Goal: Complete application form

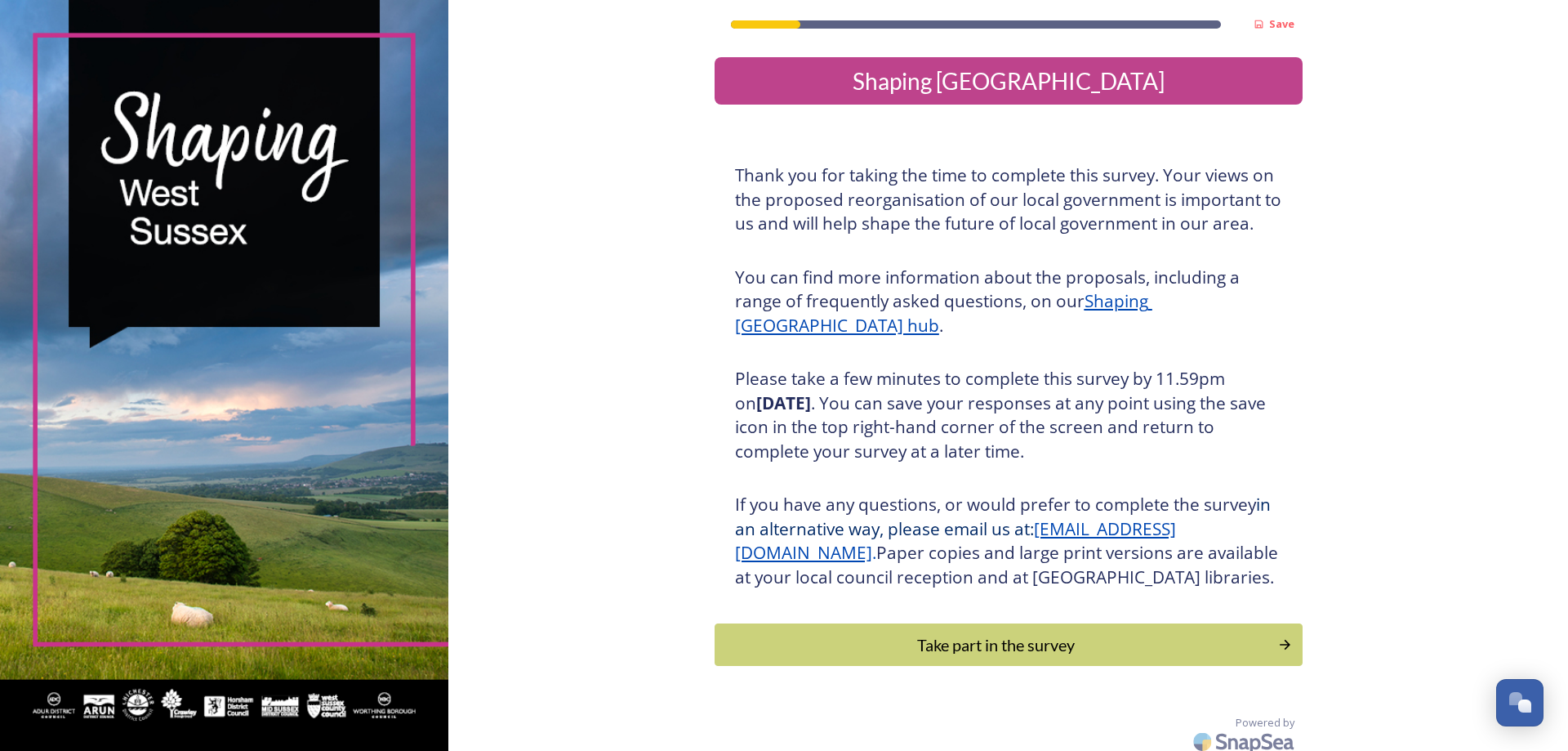
scroll to position [34, 0]
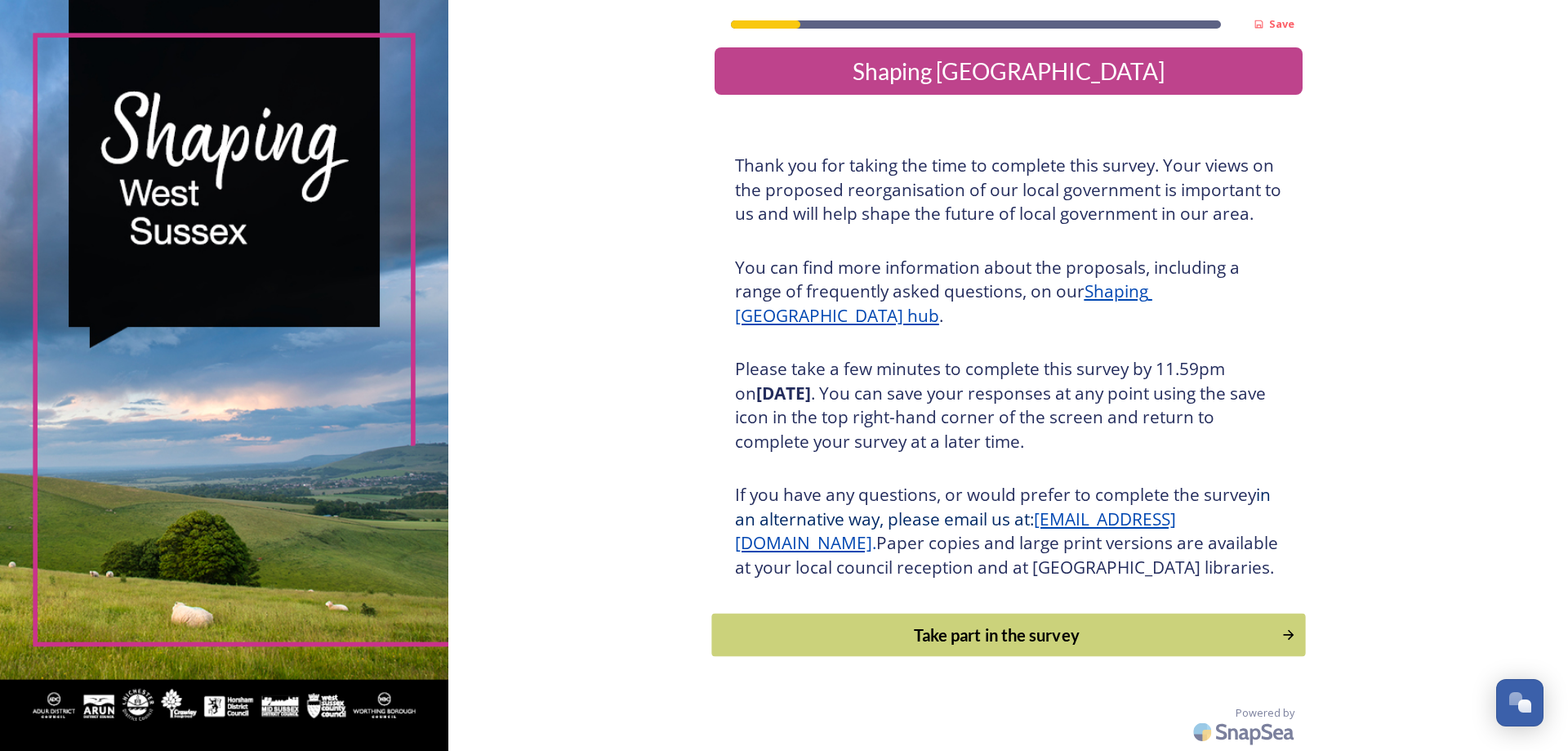
click at [1027, 645] on div "Take part in the survey" at bounding box center [996, 635] width 552 height 25
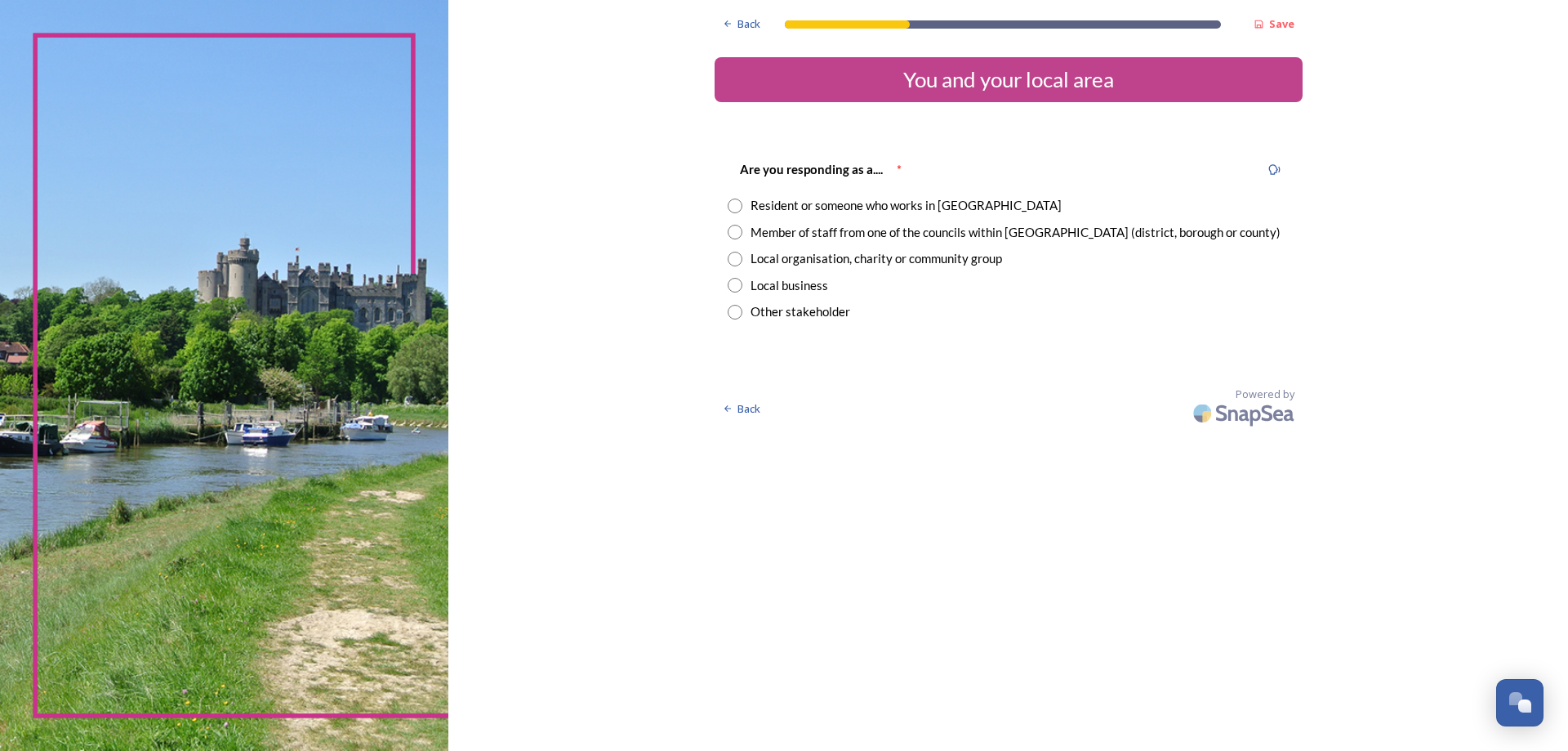
click at [877, 204] on div "Resident or someone who works in [GEOGRAPHIC_DATA]" at bounding box center [906, 205] width 311 height 19
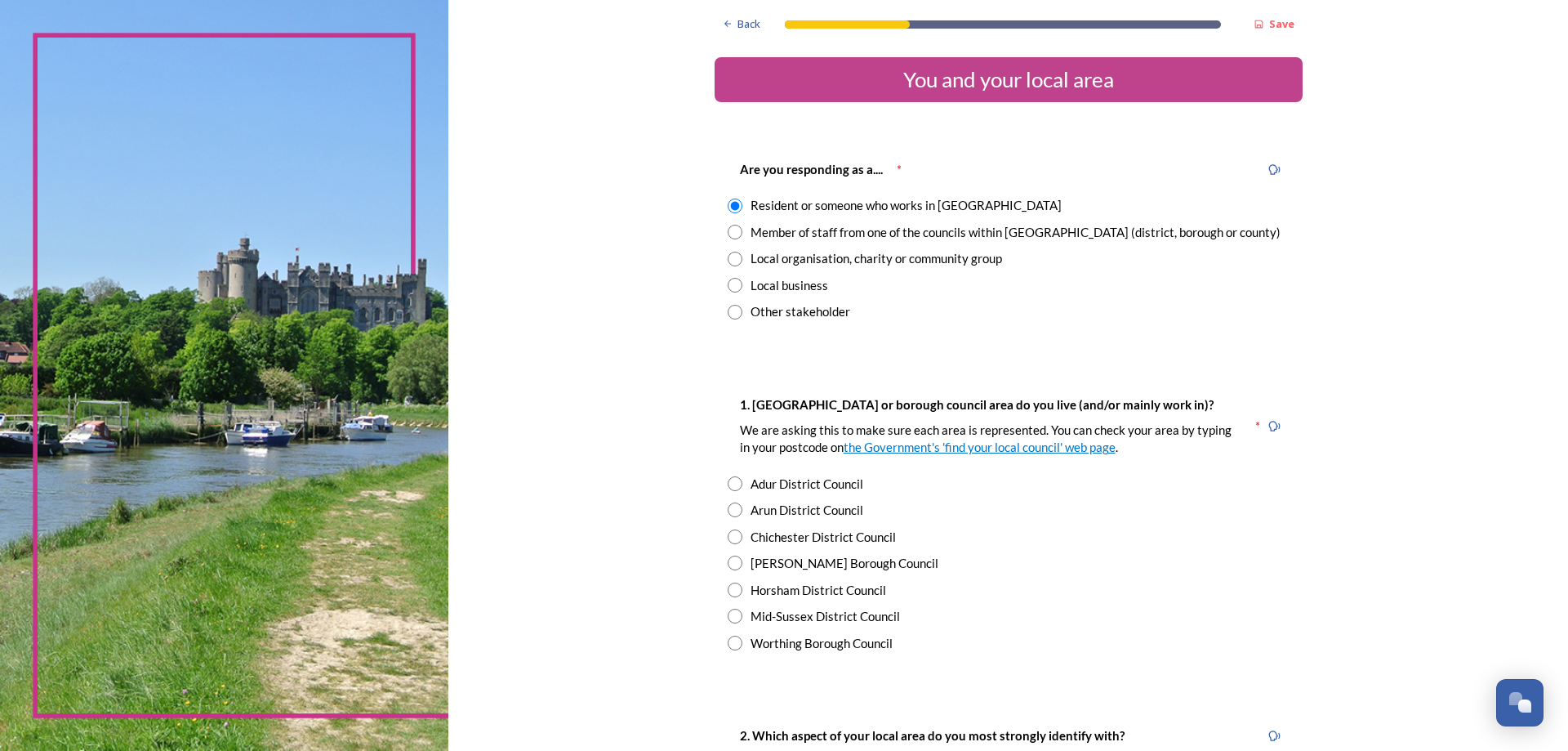
click at [869, 229] on div "Member of staff from one of the councils within [GEOGRAPHIC_DATA] (district, bo…" at bounding box center [1016, 233] width 530 height 19
radio input "false"
radio input "true"
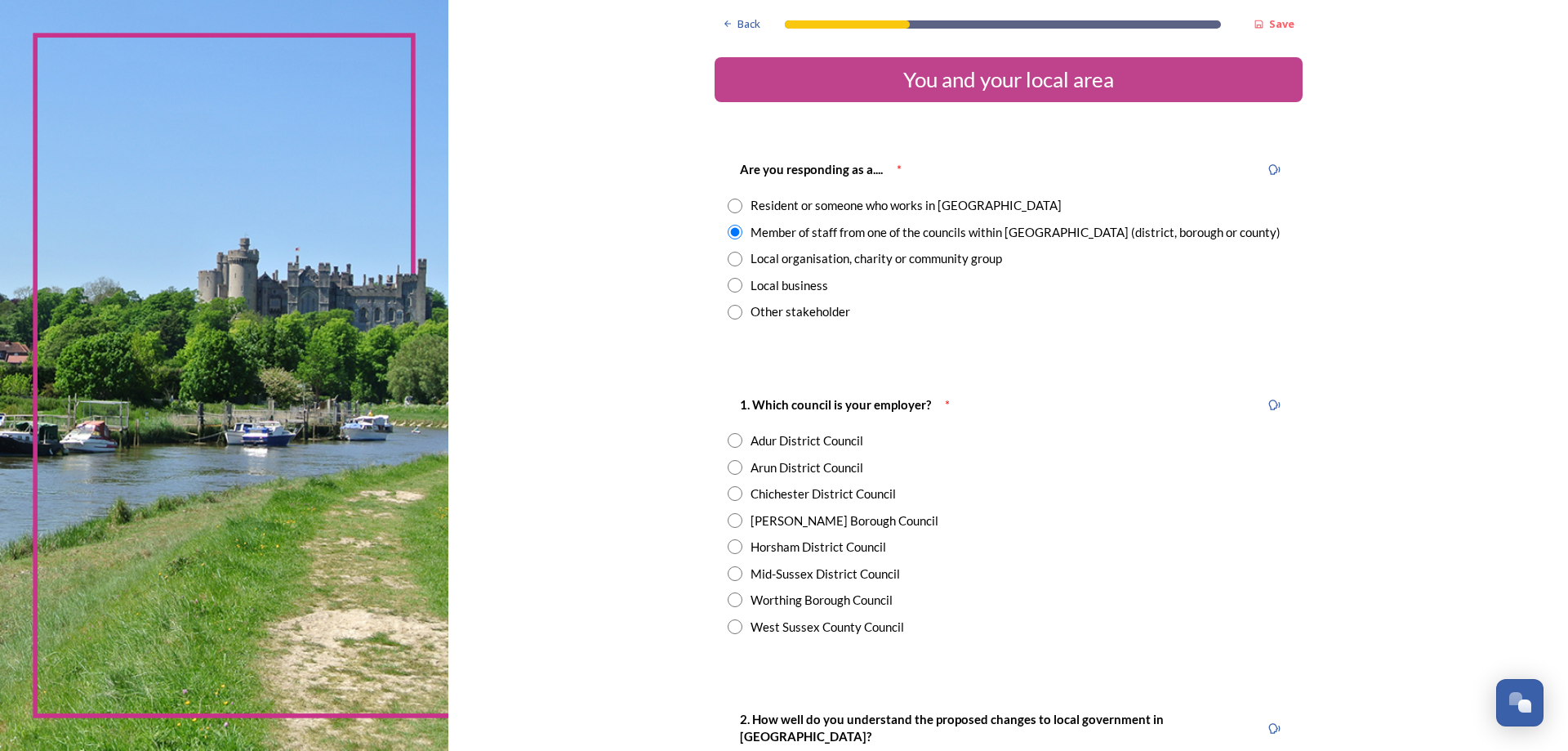
click at [839, 548] on div "Horsham District Council" at bounding box center [818, 547] width 136 height 19
radio input "true"
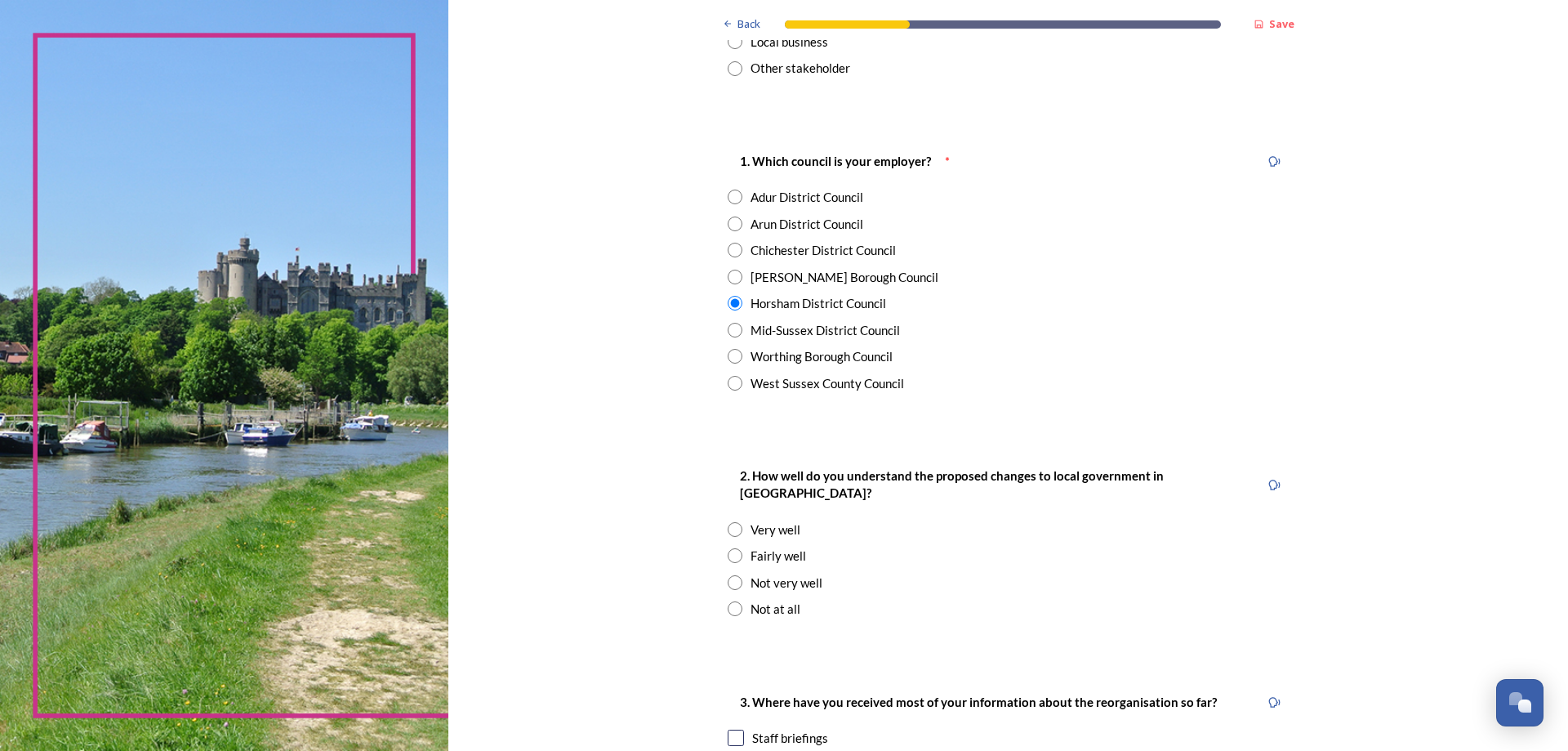
scroll to position [245, 0]
click at [765, 545] on div "Fairly well" at bounding box center [778, 554] width 56 height 19
radio input "true"
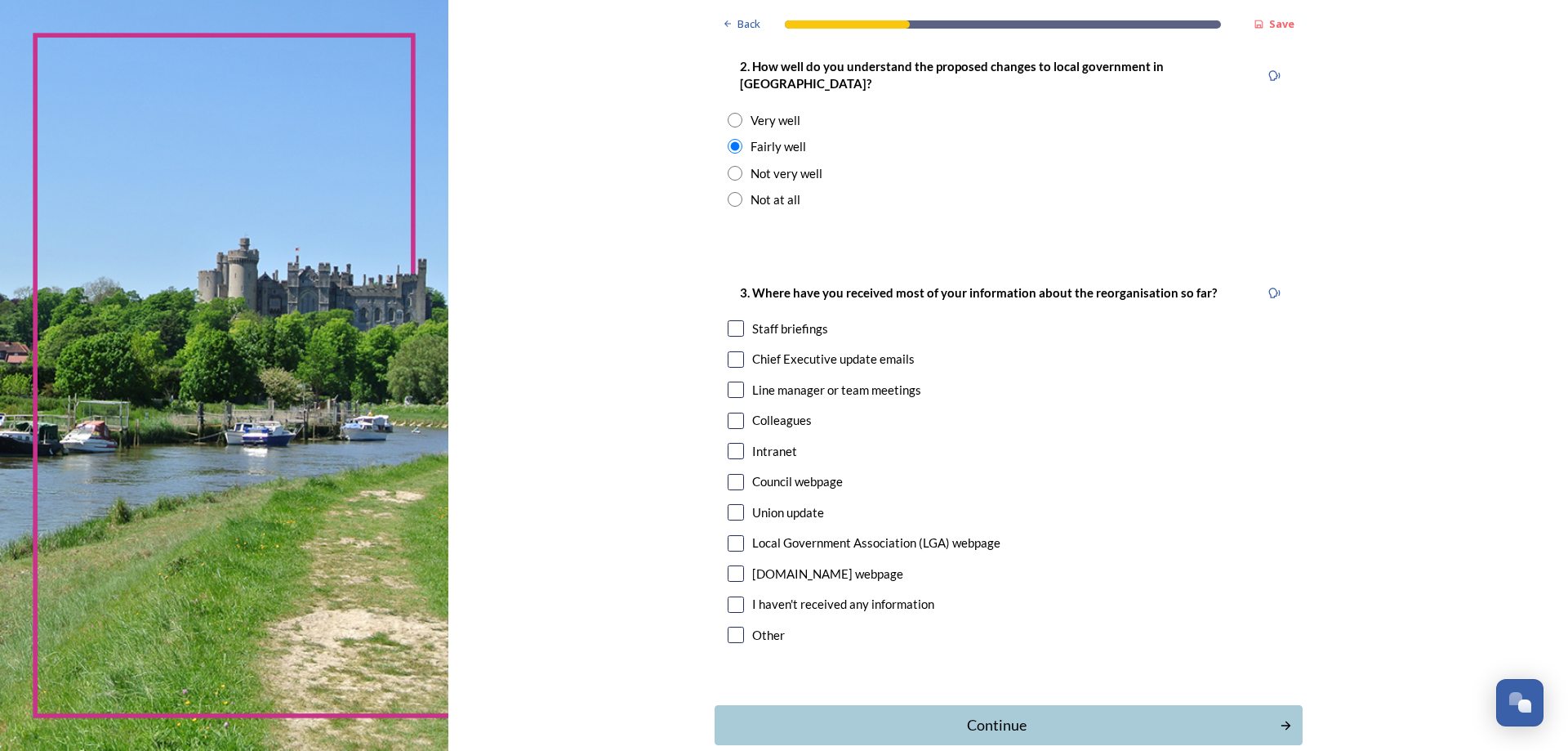
scroll to position [653, 0]
click at [791, 318] on div "Staff briefings" at bounding box center [790, 328] width 76 height 19
checkbox input "true"
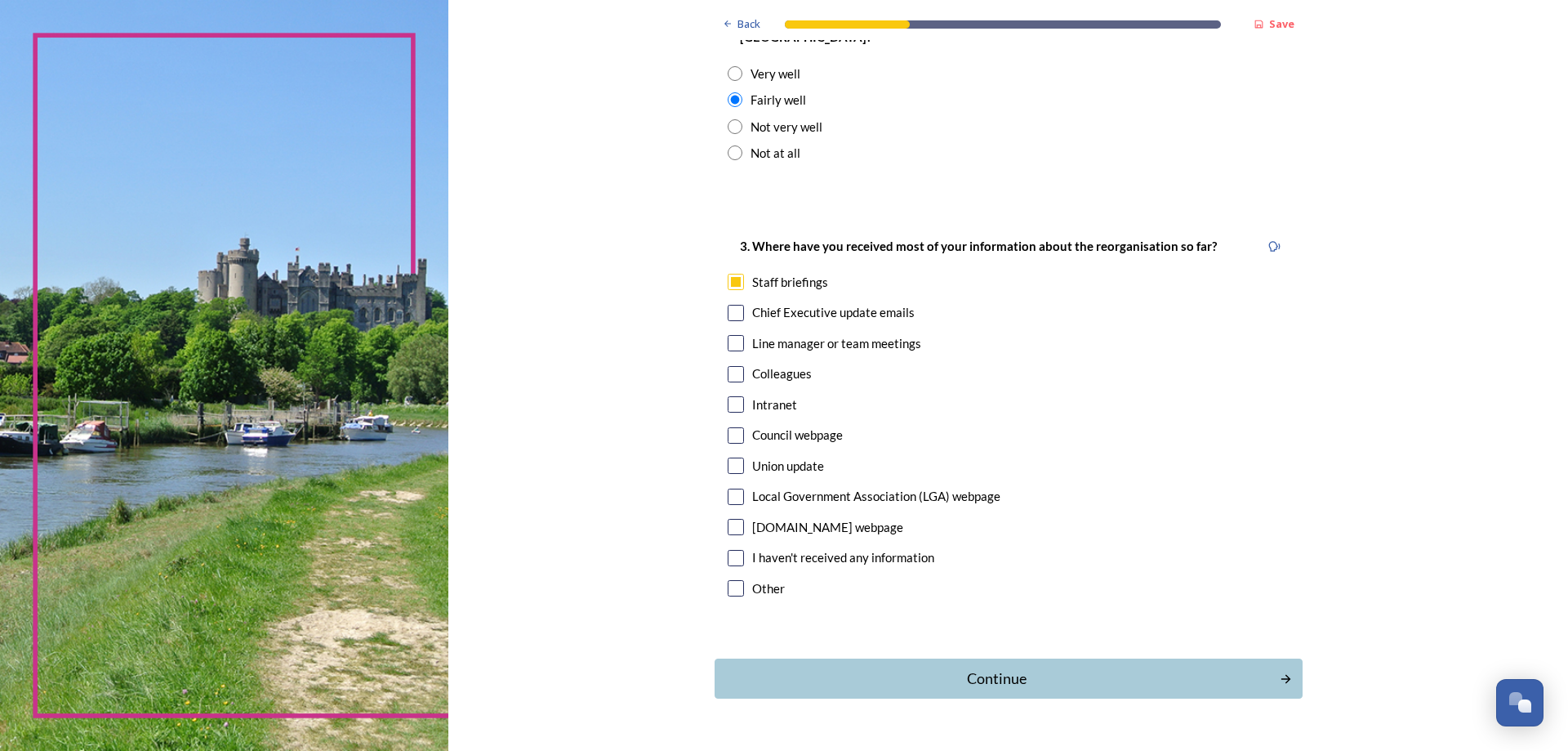
scroll to position [724, 0]
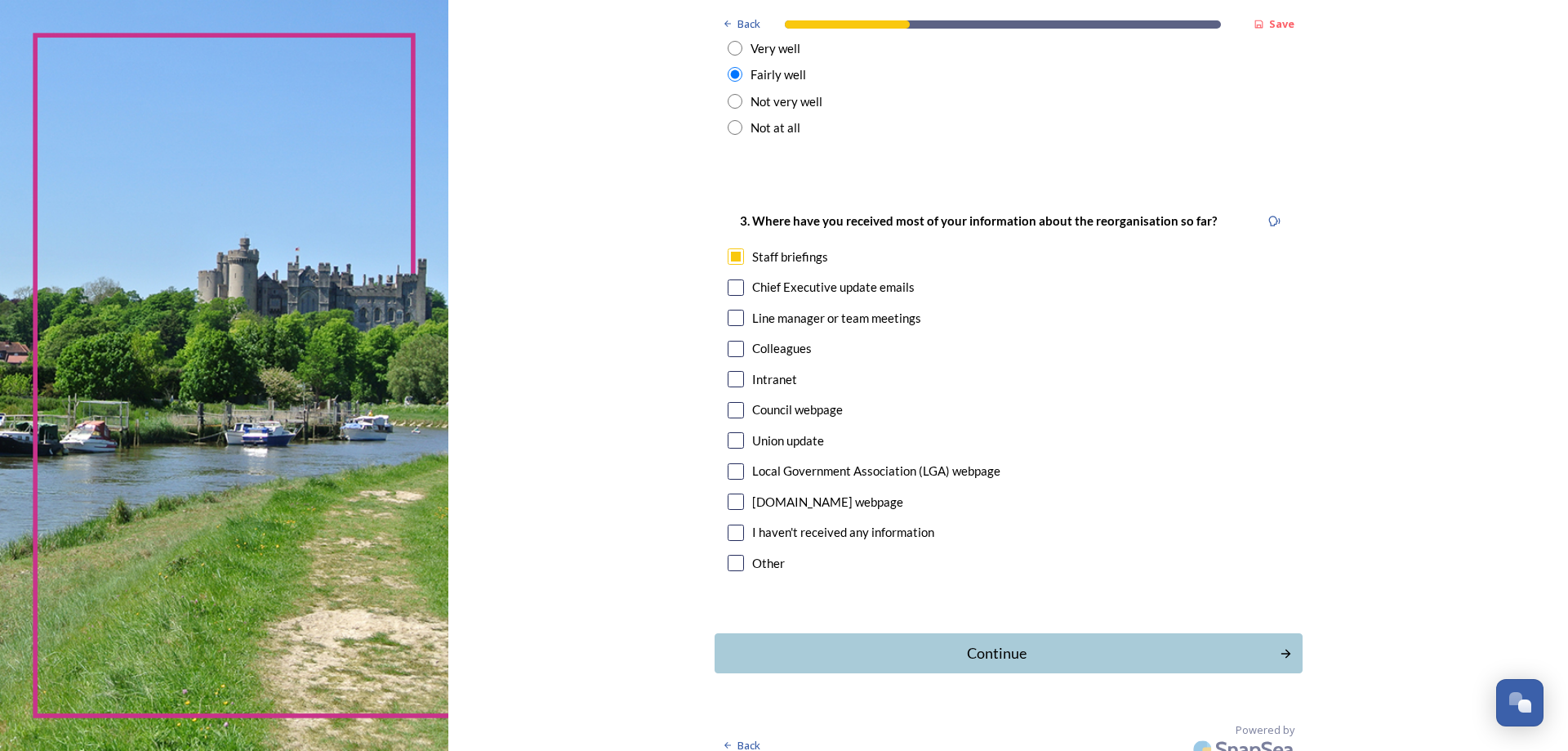
click at [1005, 642] on div "Continue" at bounding box center [997, 653] width 548 height 22
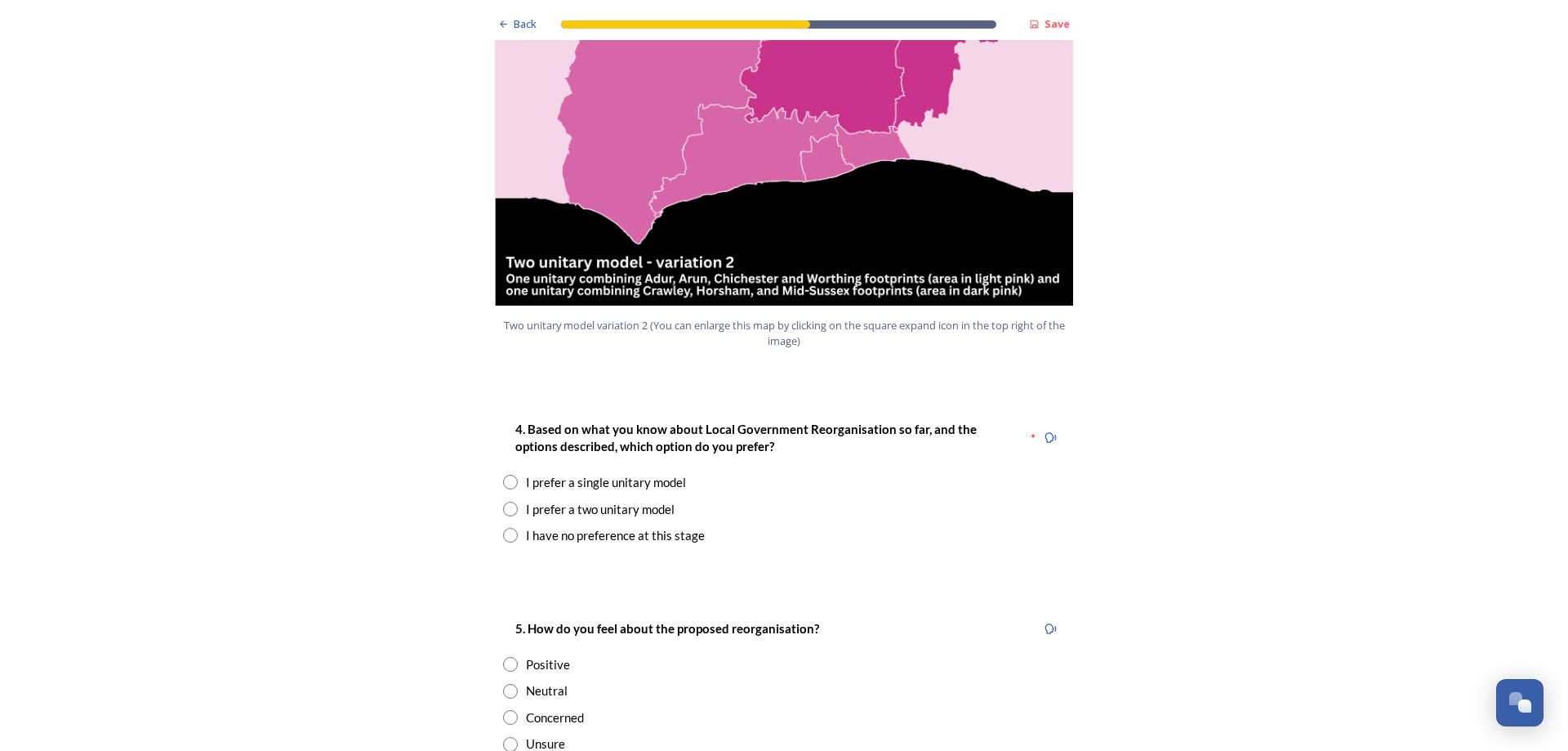
scroll to position [1878, 0]
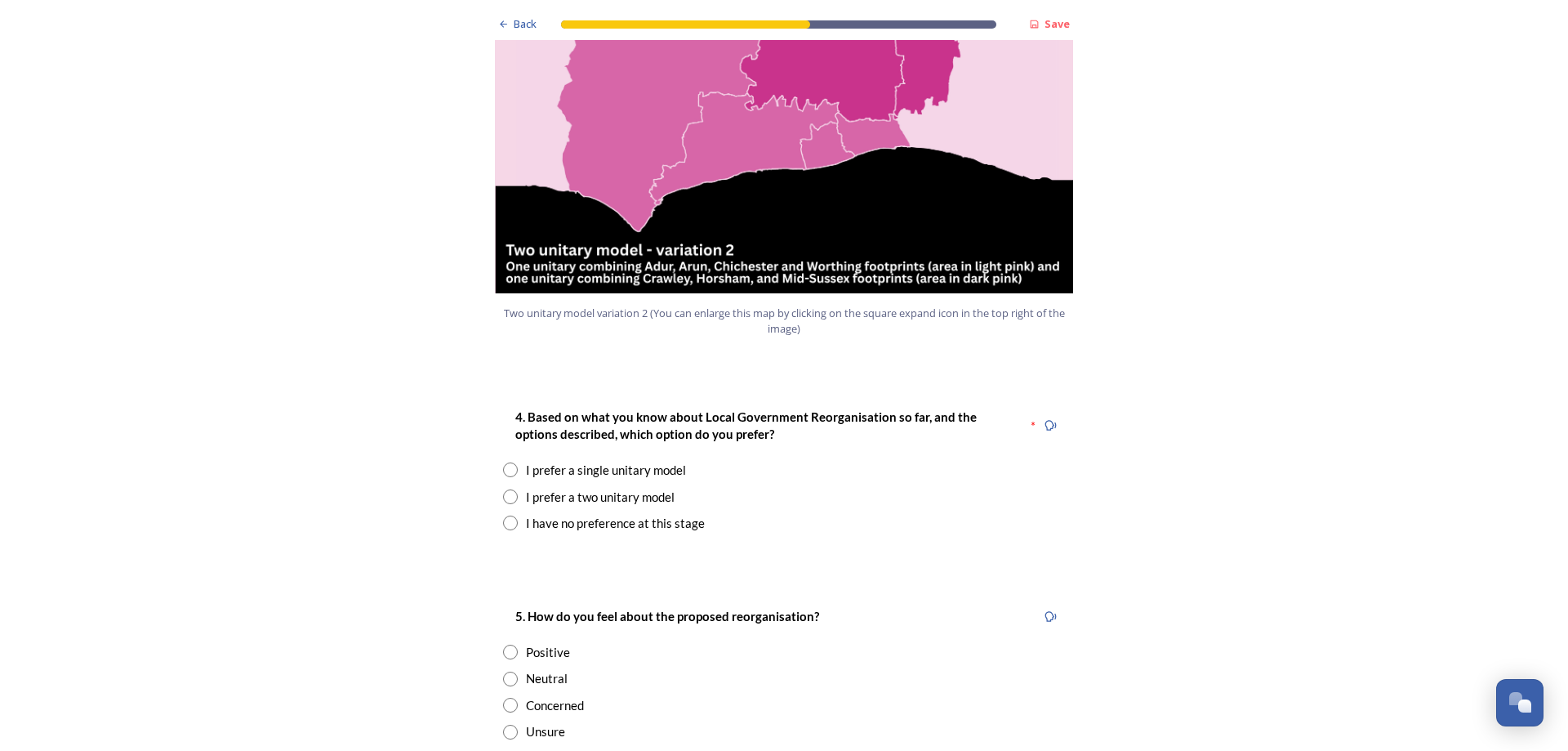
click at [652, 488] on div "I prefer a two unitary model" at bounding box center [600, 497] width 149 height 19
radio input "true"
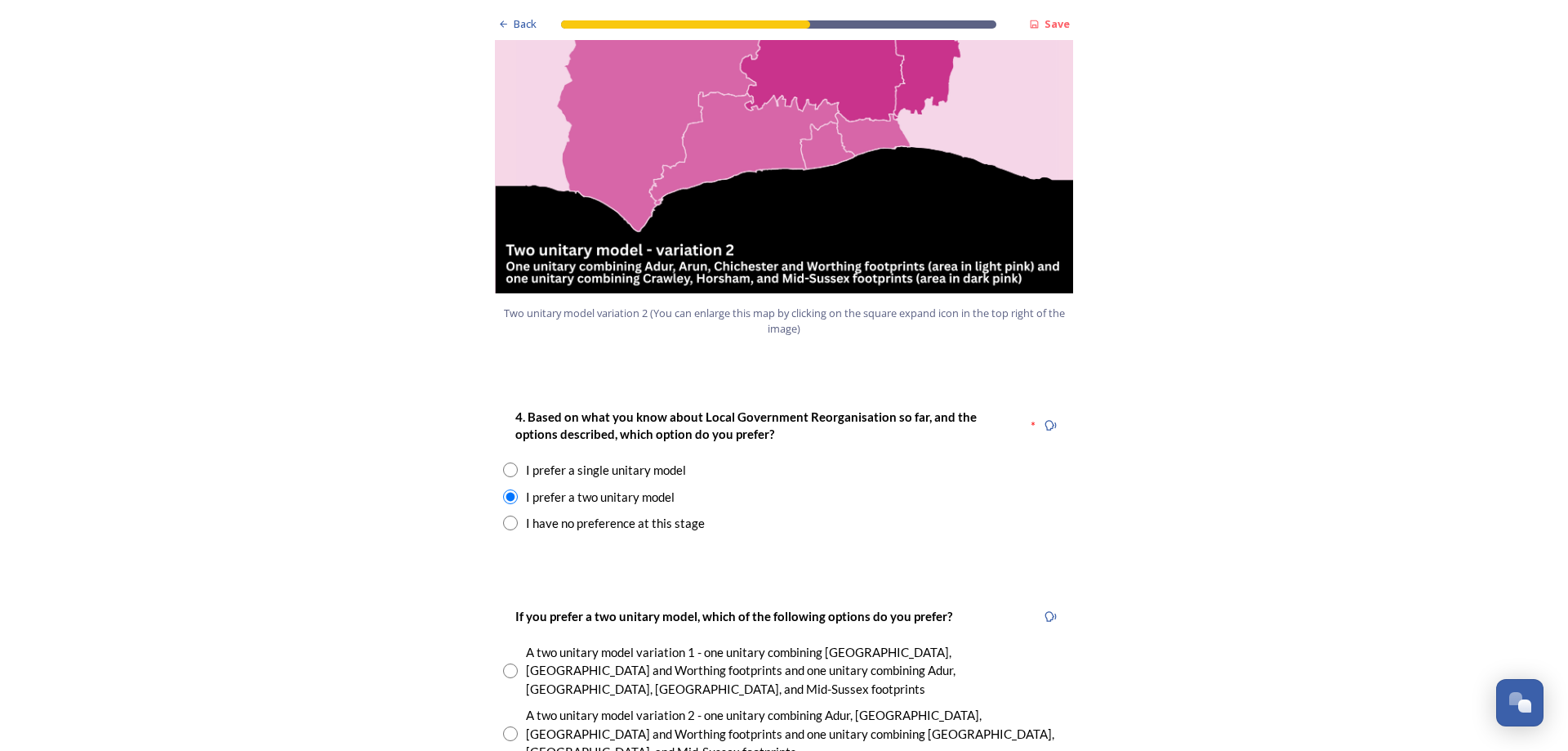
click at [505, 663] on input "radio" at bounding box center [510, 670] width 15 height 15
radio input "true"
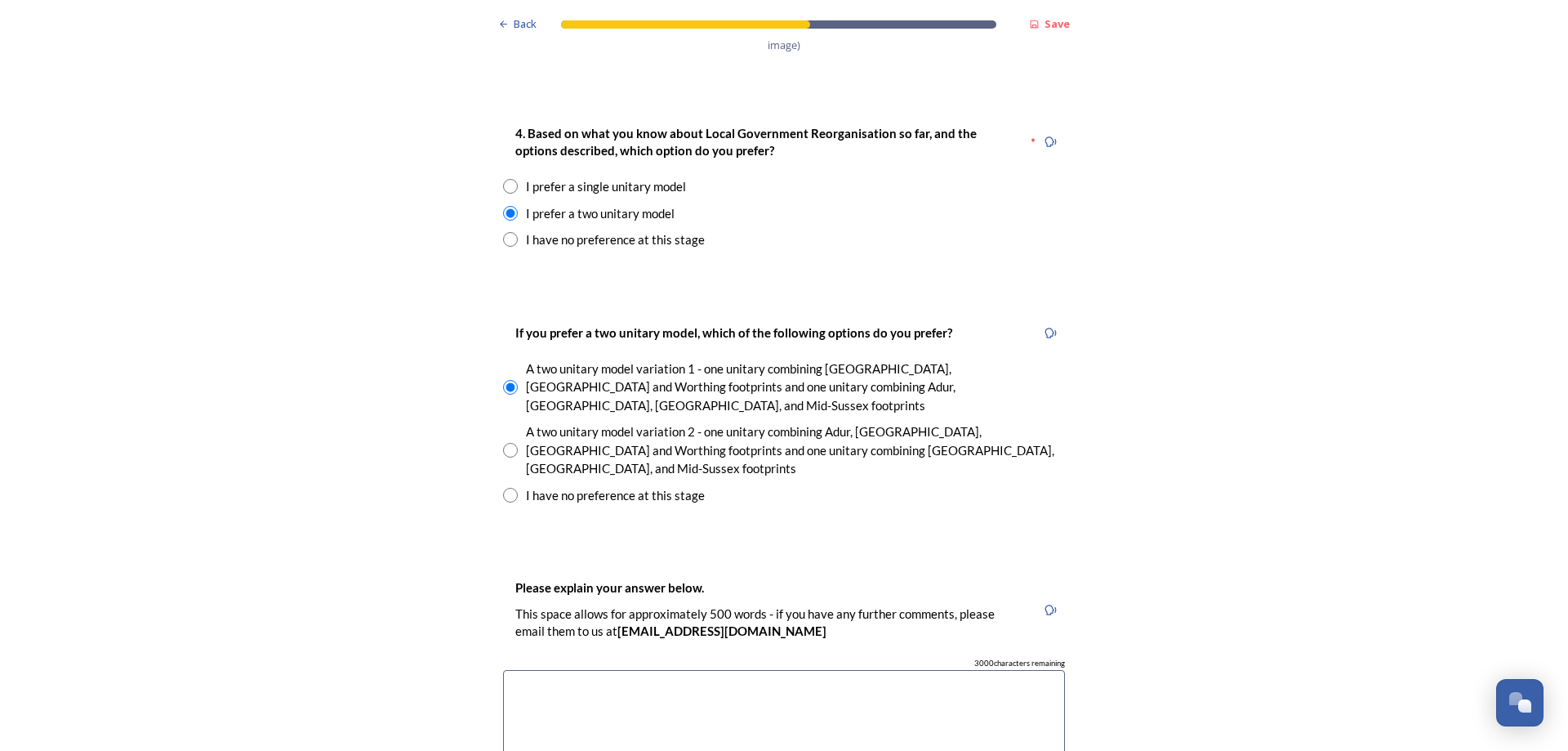
scroll to position [2205, 0]
